Goal: Check status: Check status

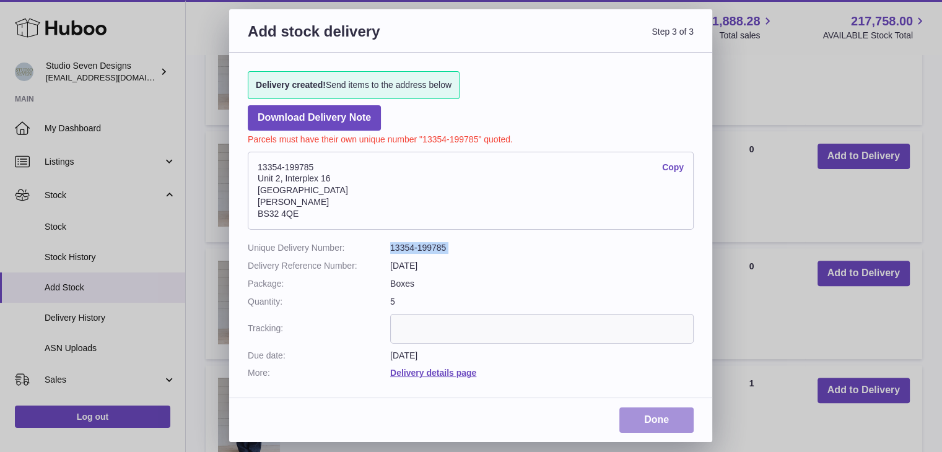
click at [671, 421] on link "Done" at bounding box center [656, 420] width 74 height 25
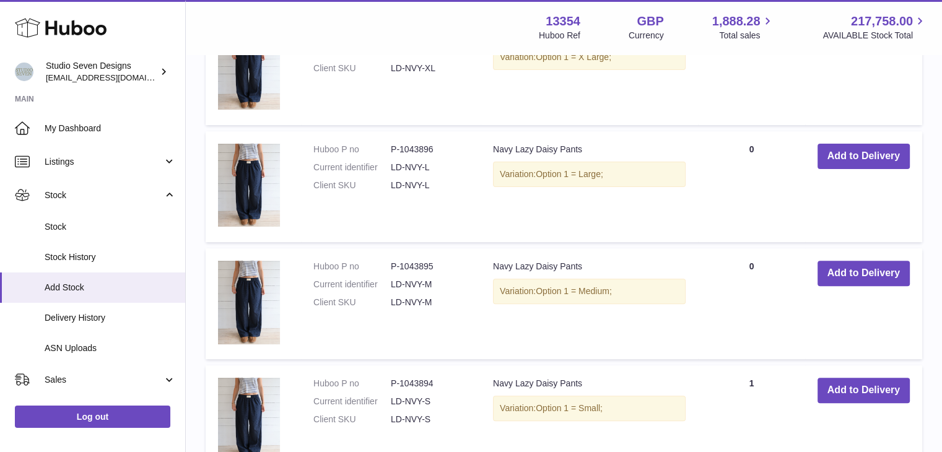
click at [89, 122] on div at bounding box center [471, 226] width 942 height 452
click at [89, 123] on span "My Dashboard" at bounding box center [110, 129] width 131 height 12
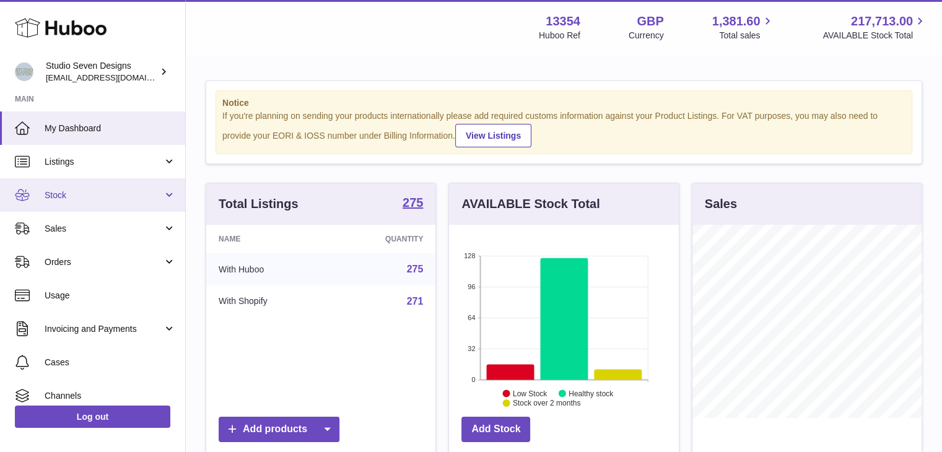
click at [167, 201] on link "Stock" at bounding box center [92, 194] width 185 height 33
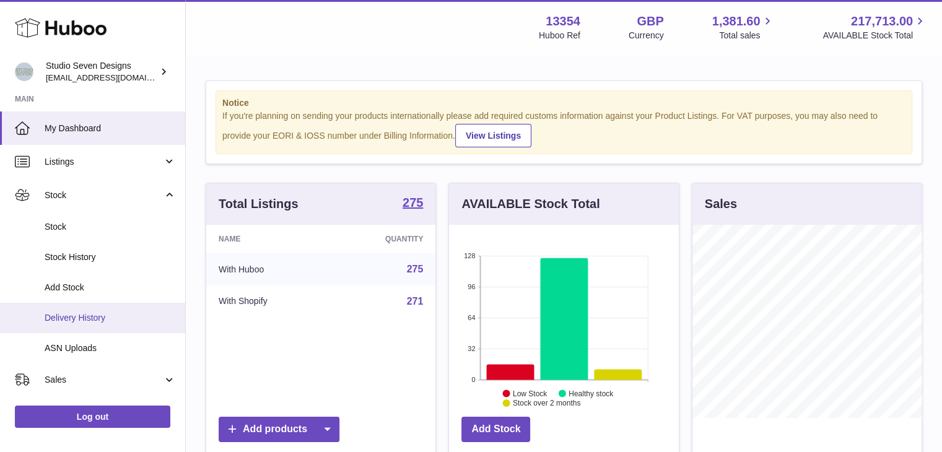
click at [126, 315] on span "Delivery History" at bounding box center [110, 318] width 131 height 12
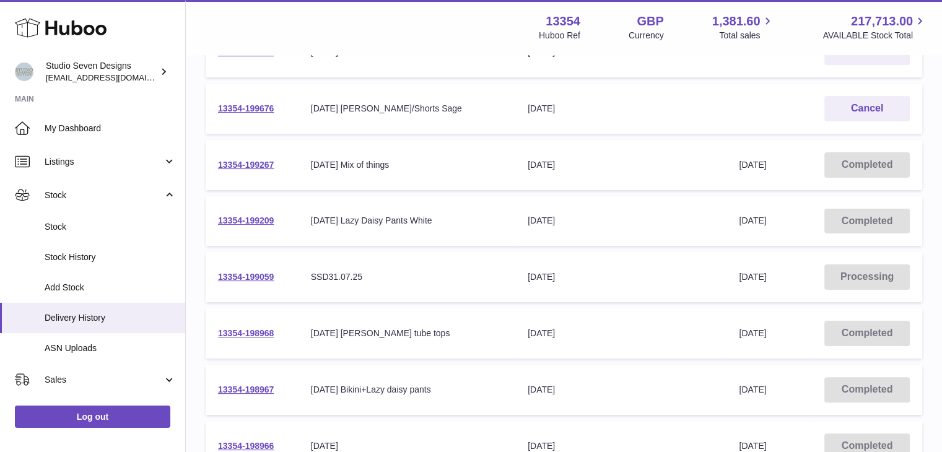
scroll to position [227, 0]
click at [255, 272] on link "13354-199059" at bounding box center [246, 276] width 56 height 10
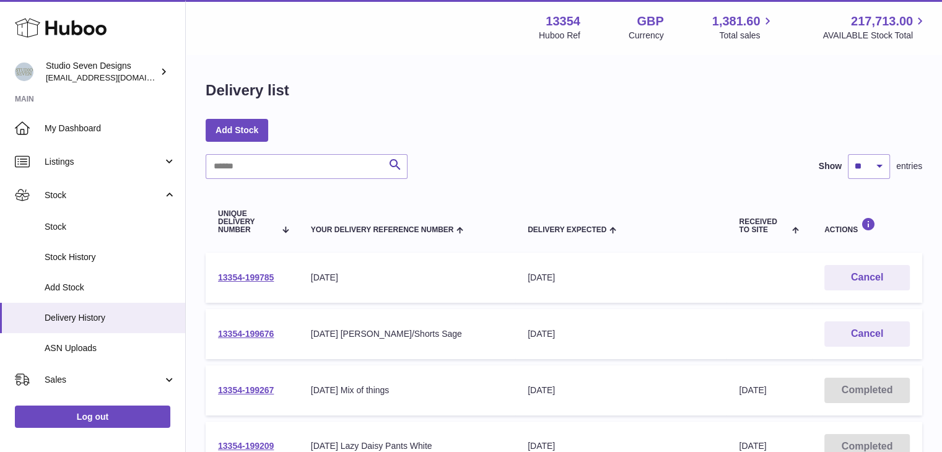
click at [357, 276] on div "27/08/25" at bounding box center [407, 278] width 192 height 12
click at [233, 277] on link "13354-199785" at bounding box center [246, 278] width 56 height 10
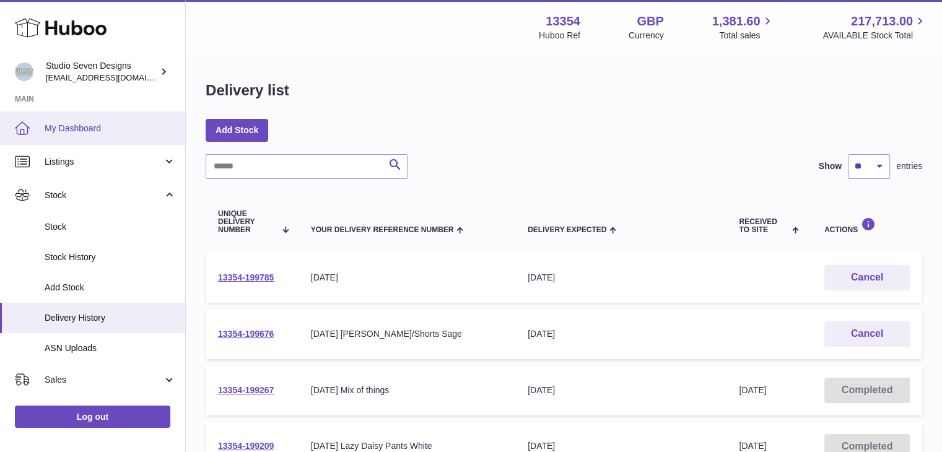
click at [74, 131] on span "My Dashboard" at bounding box center [110, 129] width 131 height 12
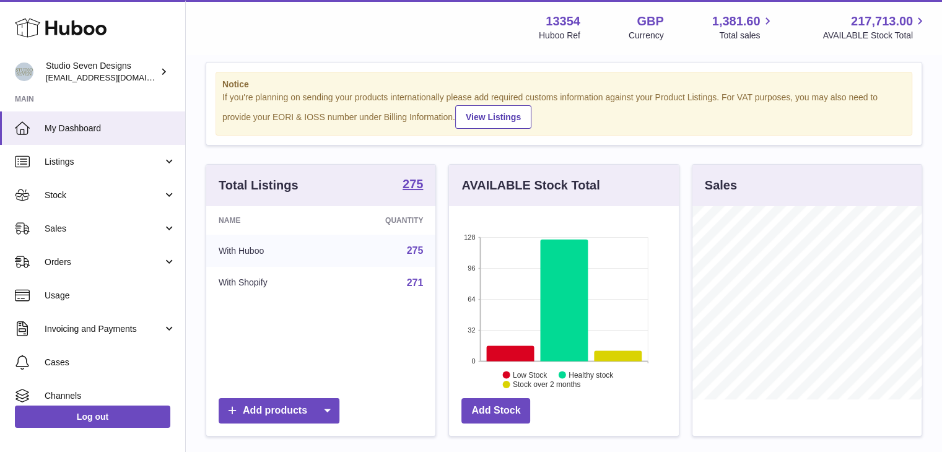
scroll to position [17, 0]
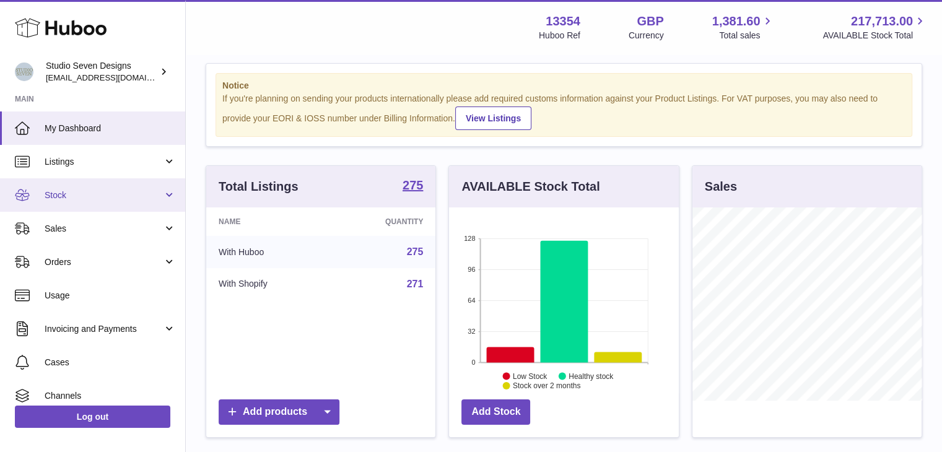
click at [85, 183] on link "Stock" at bounding box center [92, 194] width 185 height 33
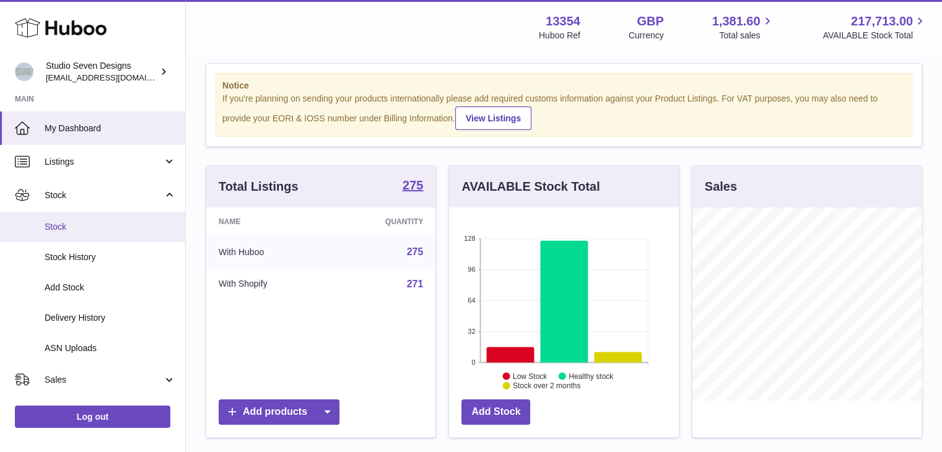
click at [81, 224] on span "Stock" at bounding box center [110, 227] width 131 height 12
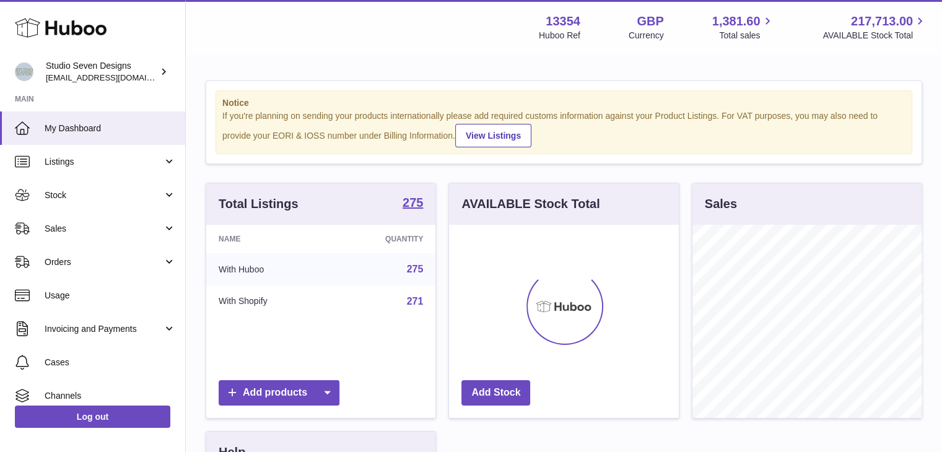
scroll to position [193, 230]
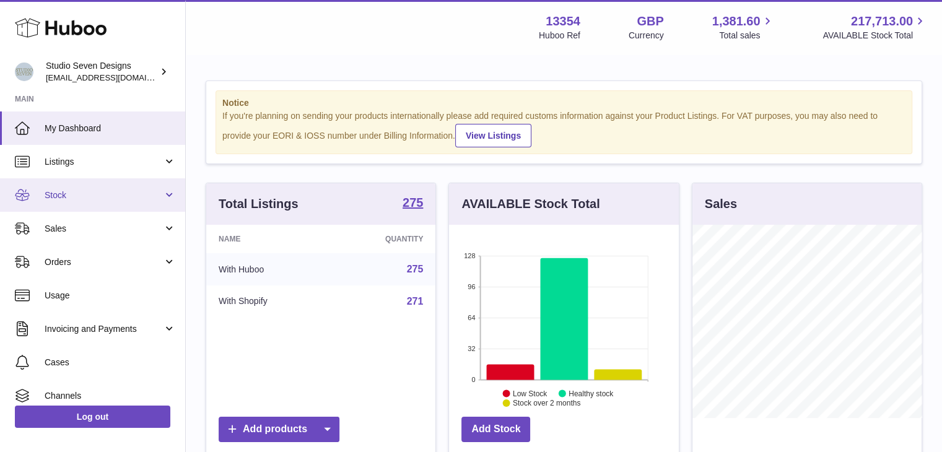
click at [121, 203] on link "Stock" at bounding box center [92, 194] width 185 height 33
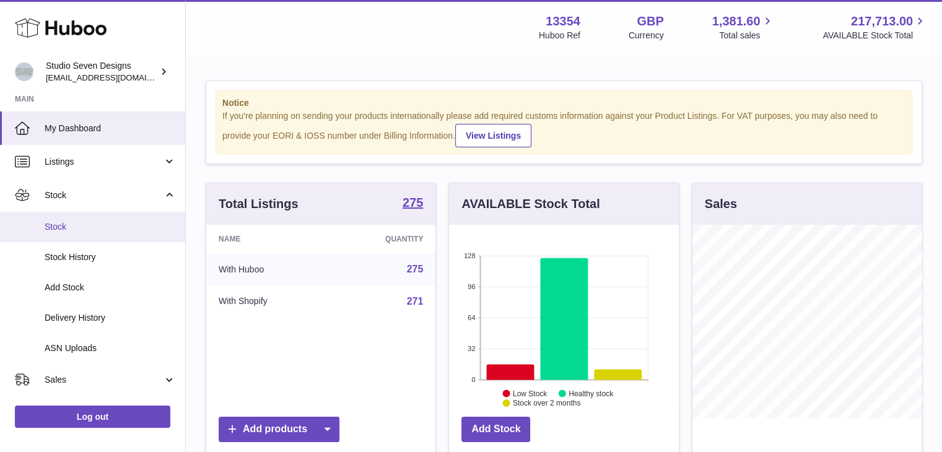
click at [105, 226] on span "Stock" at bounding box center [110, 227] width 131 height 12
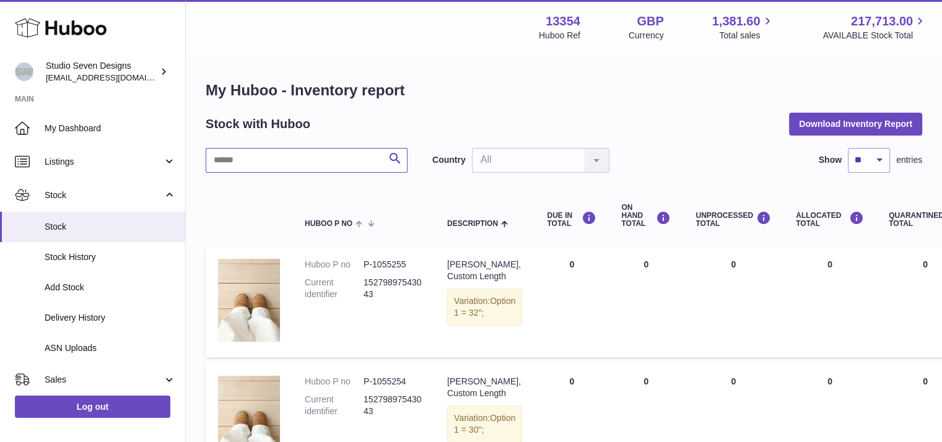
click at [252, 166] on input "text" at bounding box center [307, 160] width 202 height 25
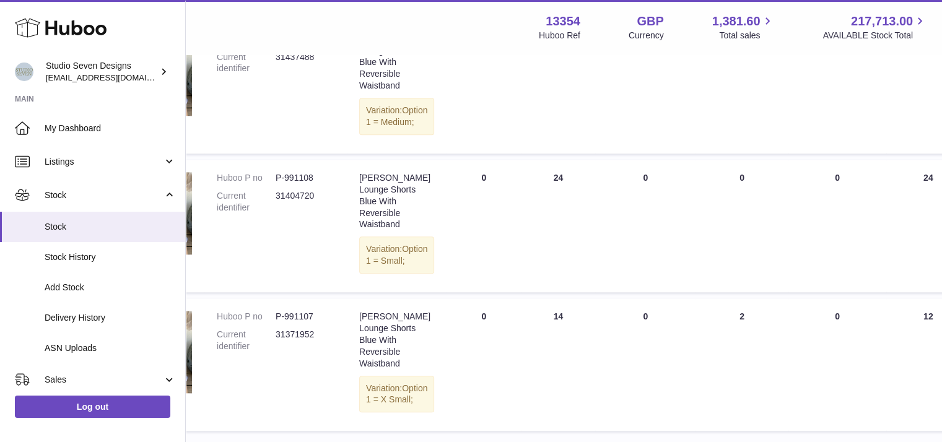
scroll to position [1275, 88]
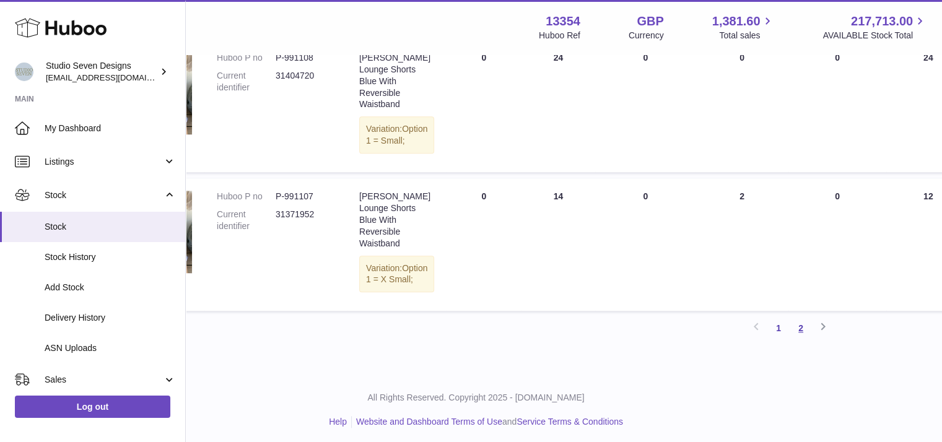
type input "**********"
click at [793, 321] on link "2" at bounding box center [801, 328] width 22 height 22
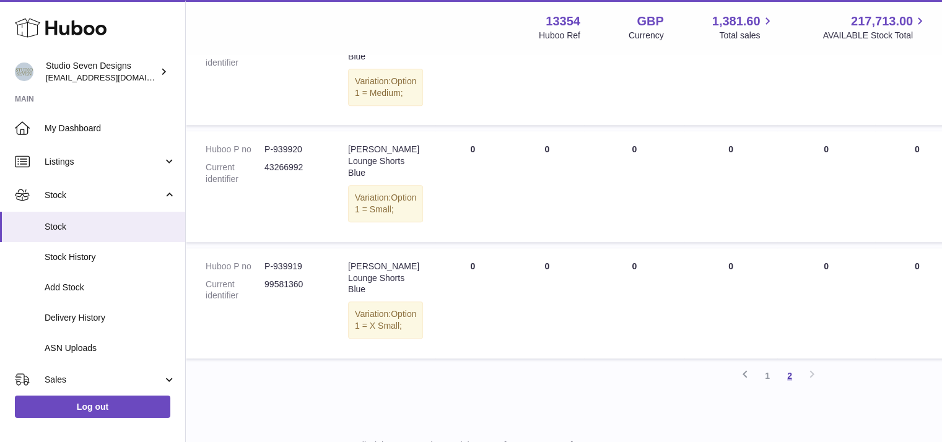
scroll to position [865, 99]
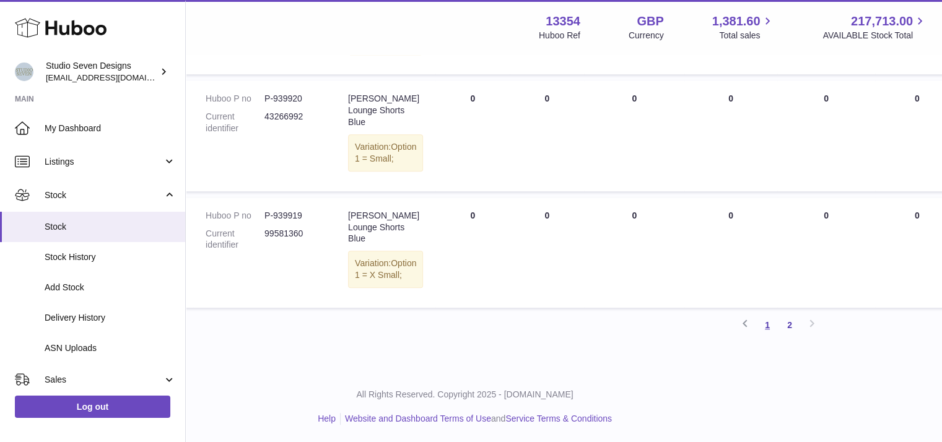
click at [770, 322] on link "1" at bounding box center [767, 325] width 22 height 22
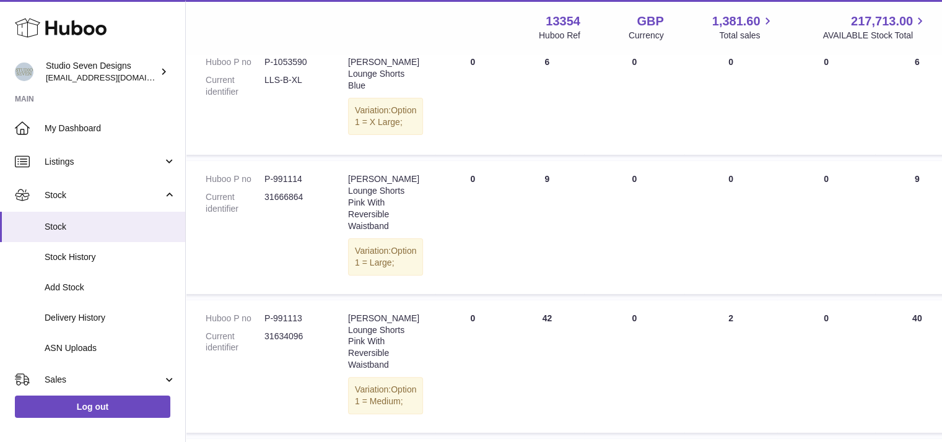
scroll to position [299, 99]
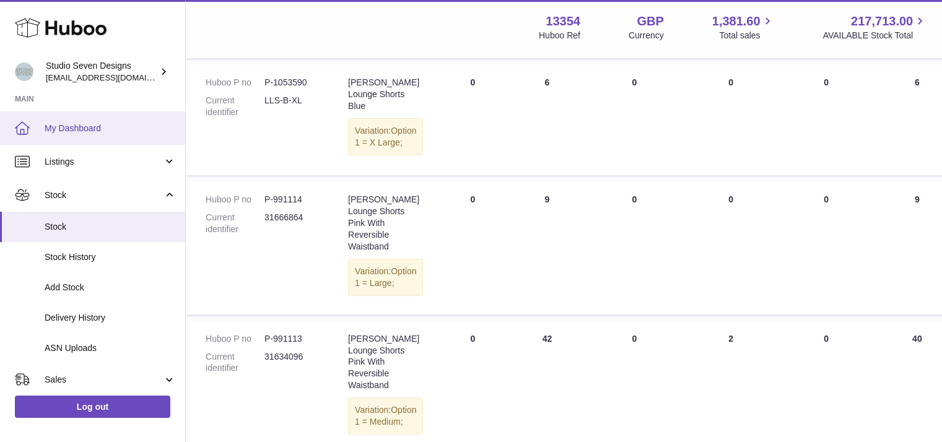
click at [144, 130] on span "My Dashboard" at bounding box center [110, 129] width 131 height 12
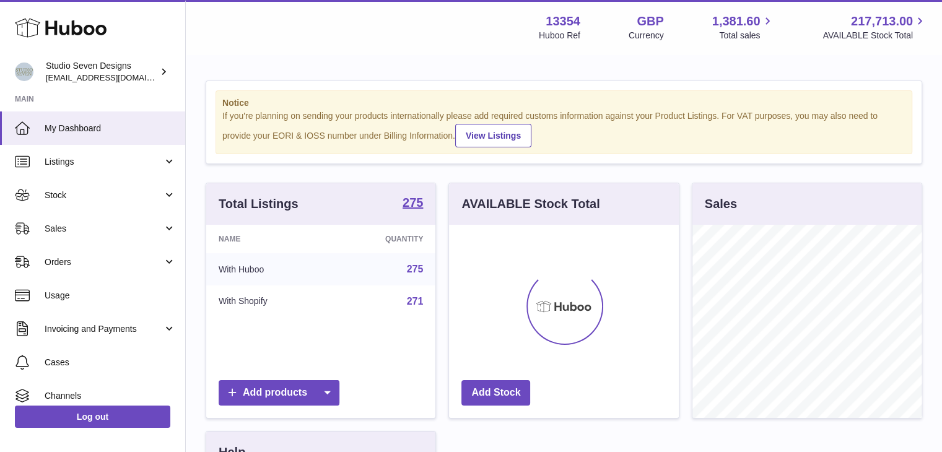
scroll to position [193, 230]
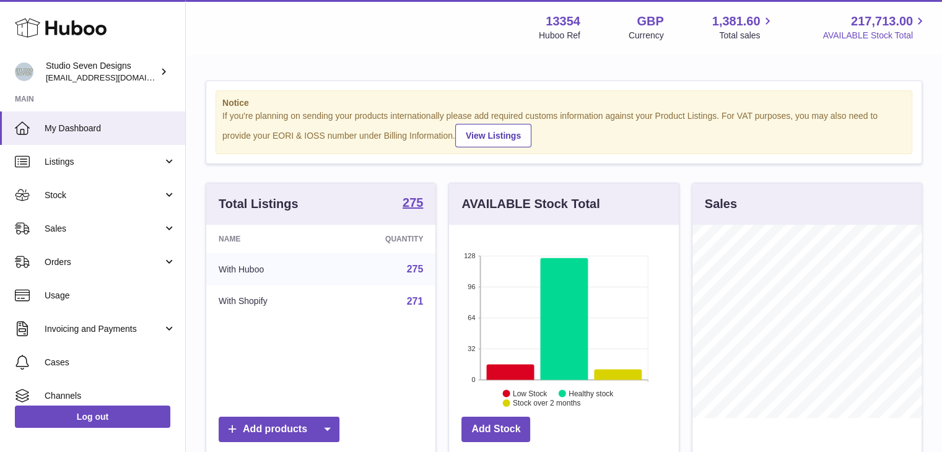
click at [923, 18] on icon at bounding box center [920, 21] width 14 height 14
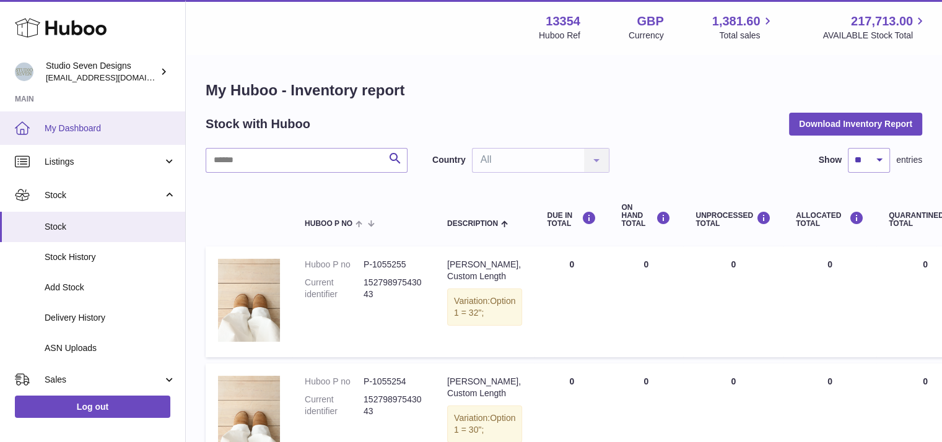
click at [128, 125] on span "My Dashboard" at bounding box center [110, 129] width 131 height 12
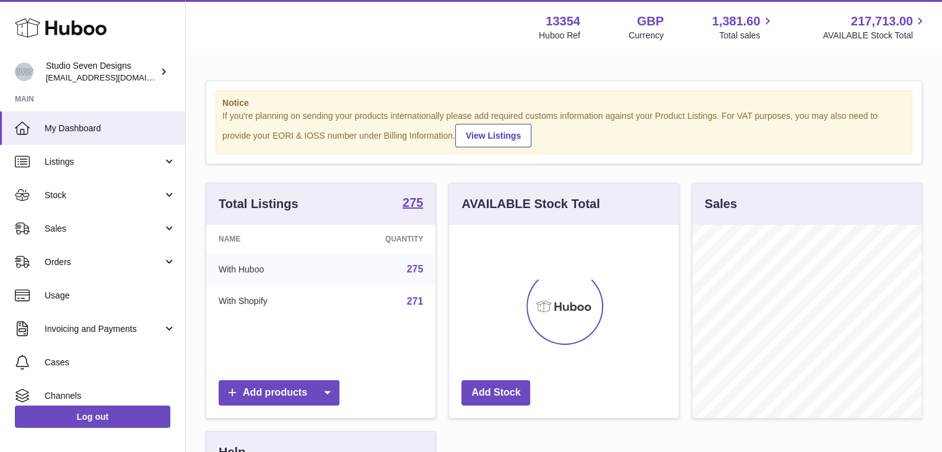
scroll to position [193, 230]
